Goal: Find specific page/section: Find specific page/section

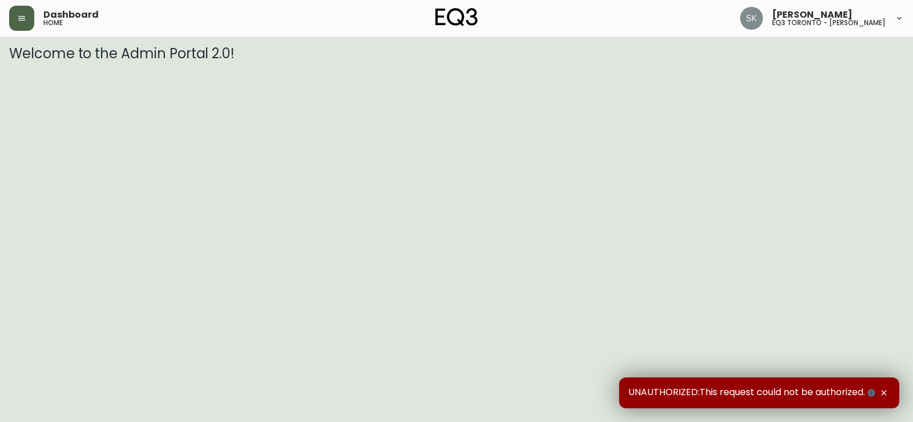
click at [29, 17] on button "button" at bounding box center [21, 18] width 25 height 25
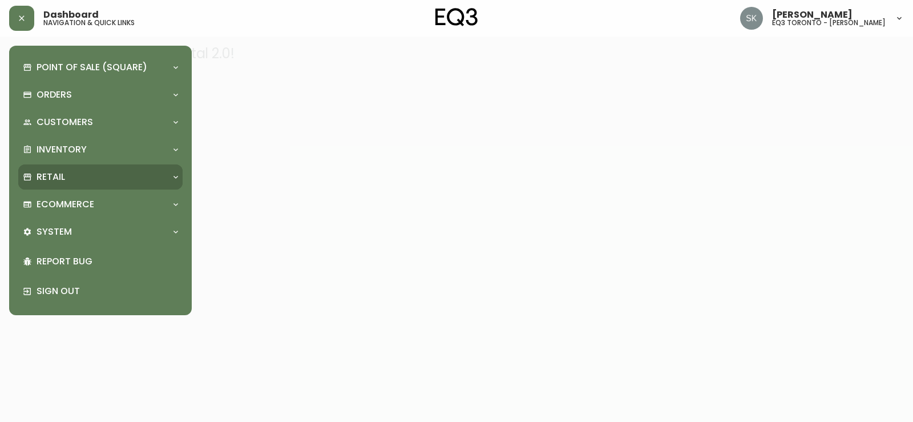
click at [93, 177] on div "Retail" at bounding box center [95, 177] width 144 height 13
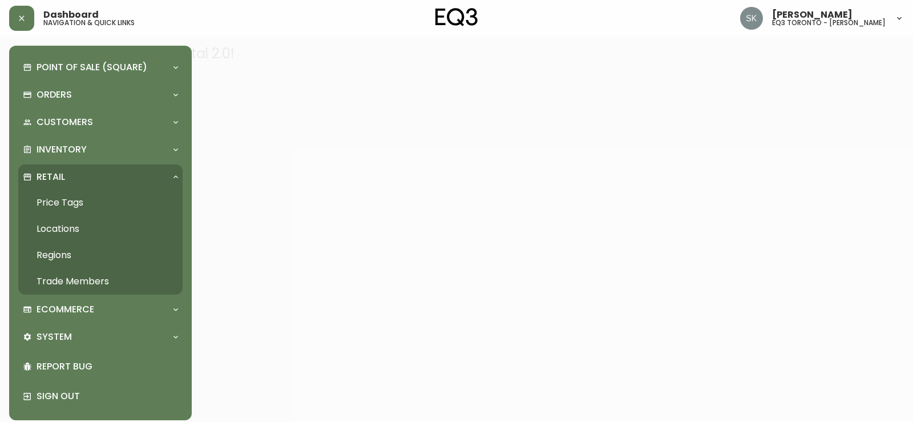
click at [71, 283] on link "Trade Members" at bounding box center [100, 281] width 164 height 26
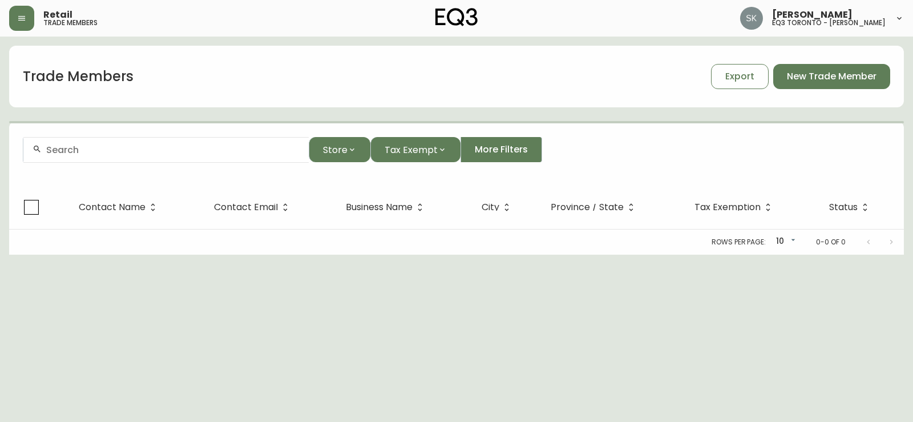
click at [121, 154] on input "text" at bounding box center [172, 149] width 253 height 11
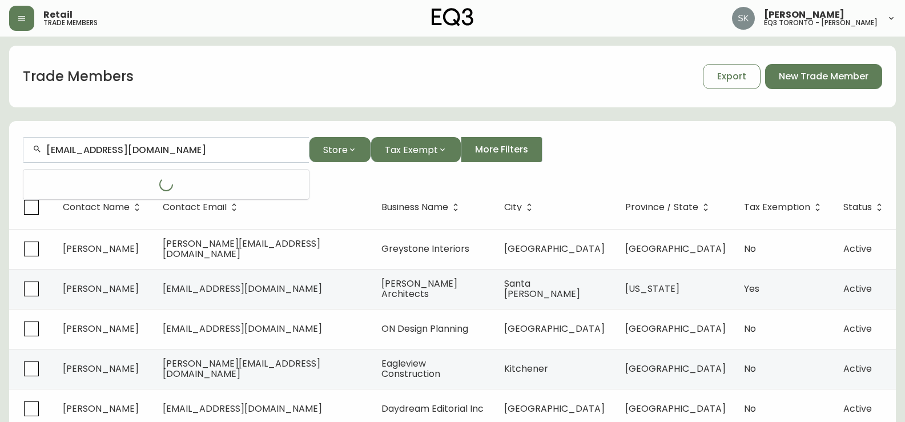
type input "[EMAIL_ADDRESS][DOMAIN_NAME]"
click at [159, 148] on input "[EMAIL_ADDRESS][DOMAIN_NAME]" at bounding box center [172, 149] width 253 height 11
click at [169, 150] on input "[EMAIL_ADDRESS][DOMAIN_NAME]" at bounding box center [172, 149] width 253 height 11
click at [180, 150] on input "[EMAIL_ADDRESS][DOMAIN_NAME]" at bounding box center [172, 149] width 253 height 11
